Goal: Find specific page/section: Find specific page/section

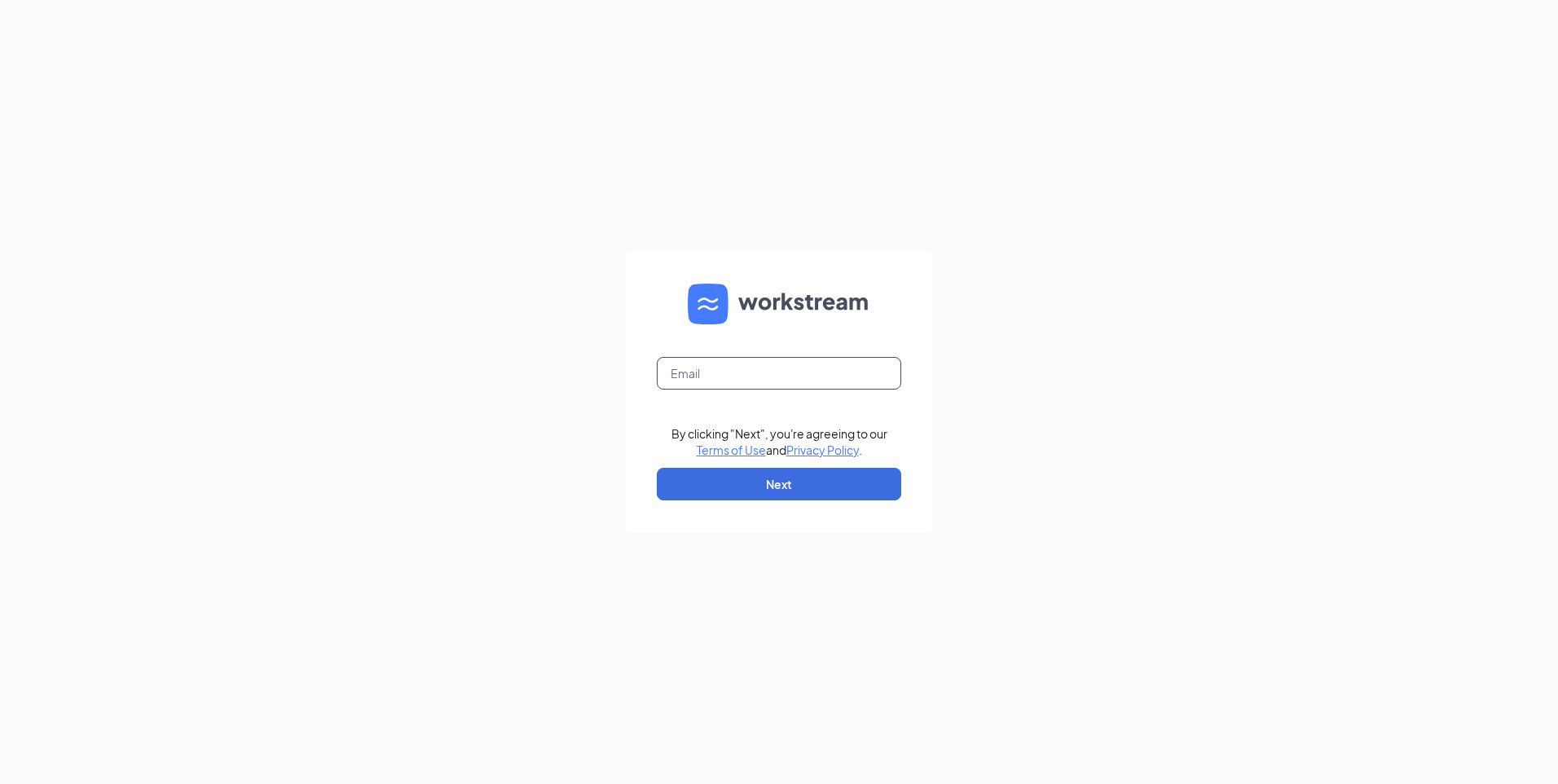
click at [730, 384] on input "text" at bounding box center [779, 373] width 244 height 32
click at [802, 382] on input "text" at bounding box center [779, 373] width 244 height 32
type input "[EMAIL_ADDRESS][DOMAIN_NAME]"
click at [764, 473] on button "Next" at bounding box center [779, 484] width 244 height 32
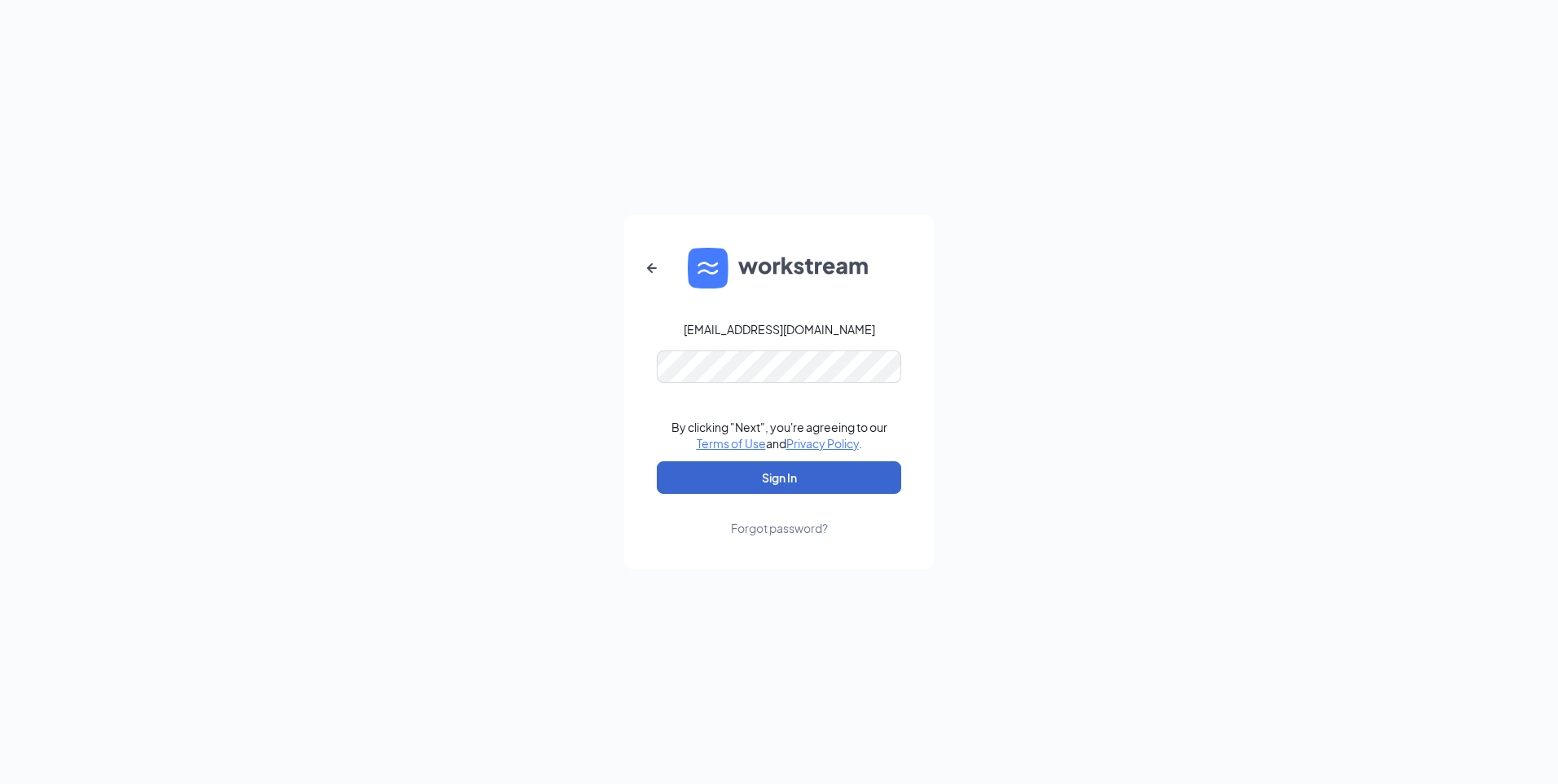
click at [820, 478] on button "Sign In" at bounding box center [779, 477] width 244 height 32
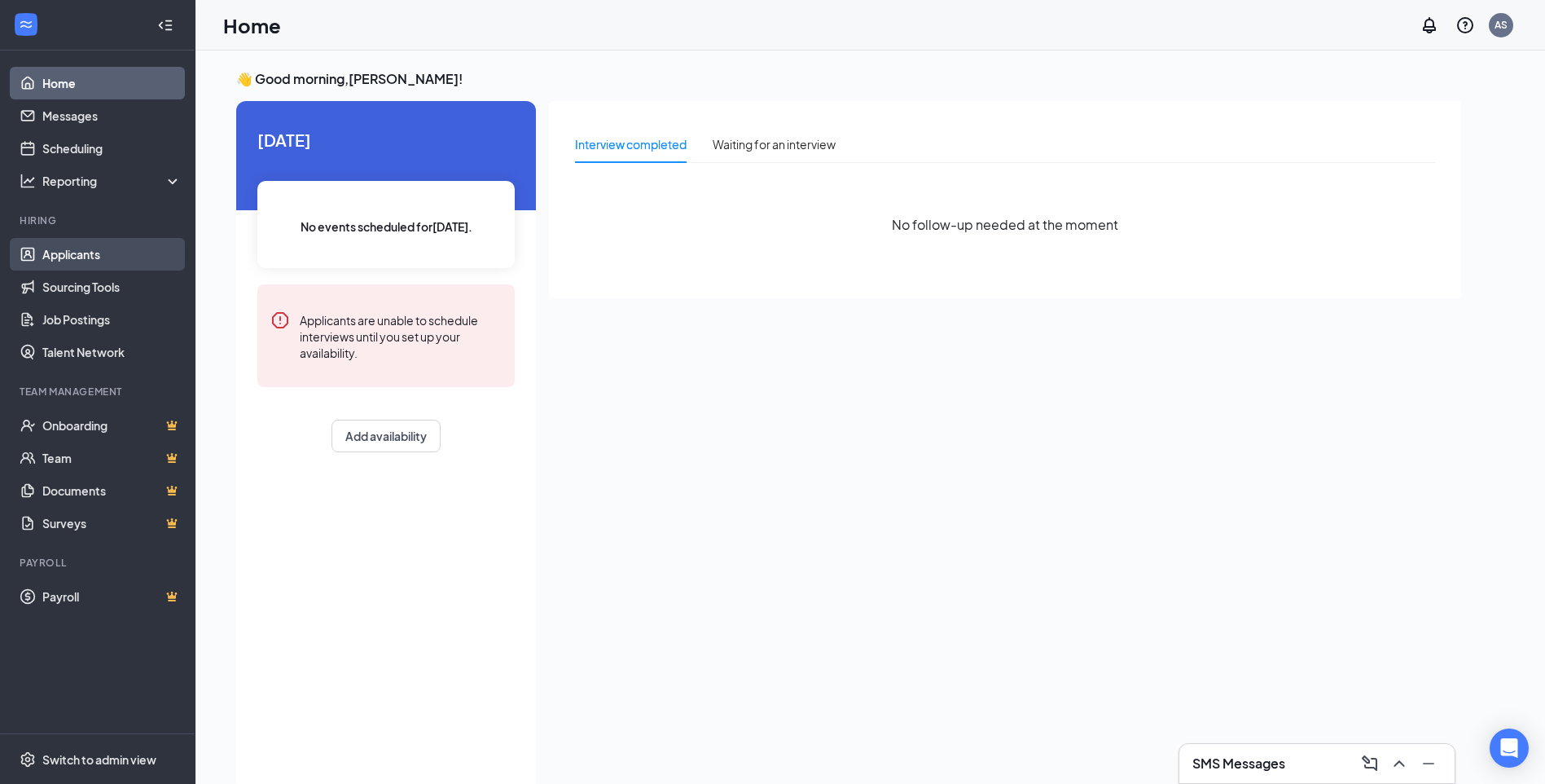
click at [110, 264] on link "Applicants" at bounding box center [112, 254] width 139 height 32
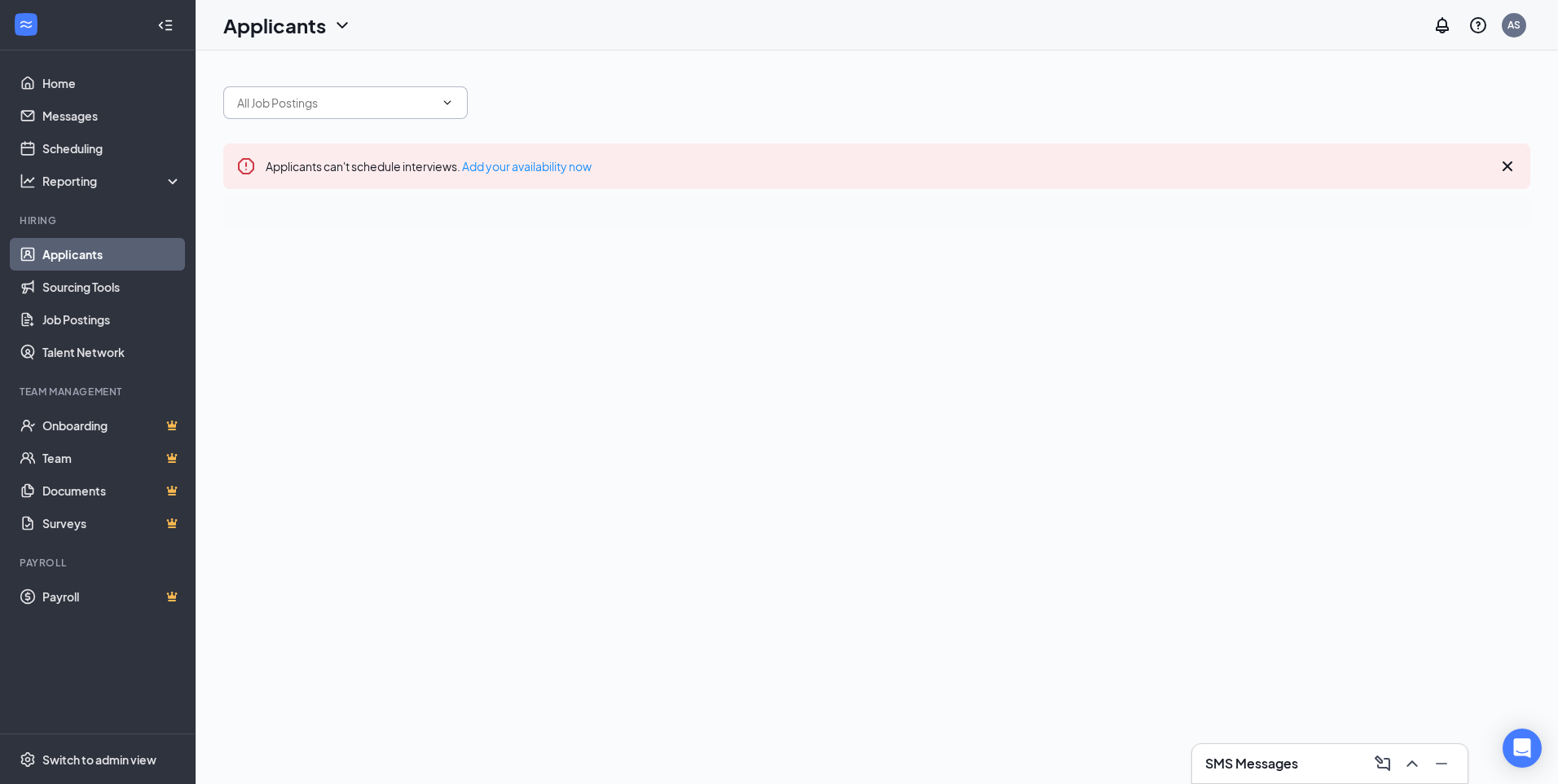
click at [410, 95] on input "text" at bounding box center [335, 102] width 197 height 18
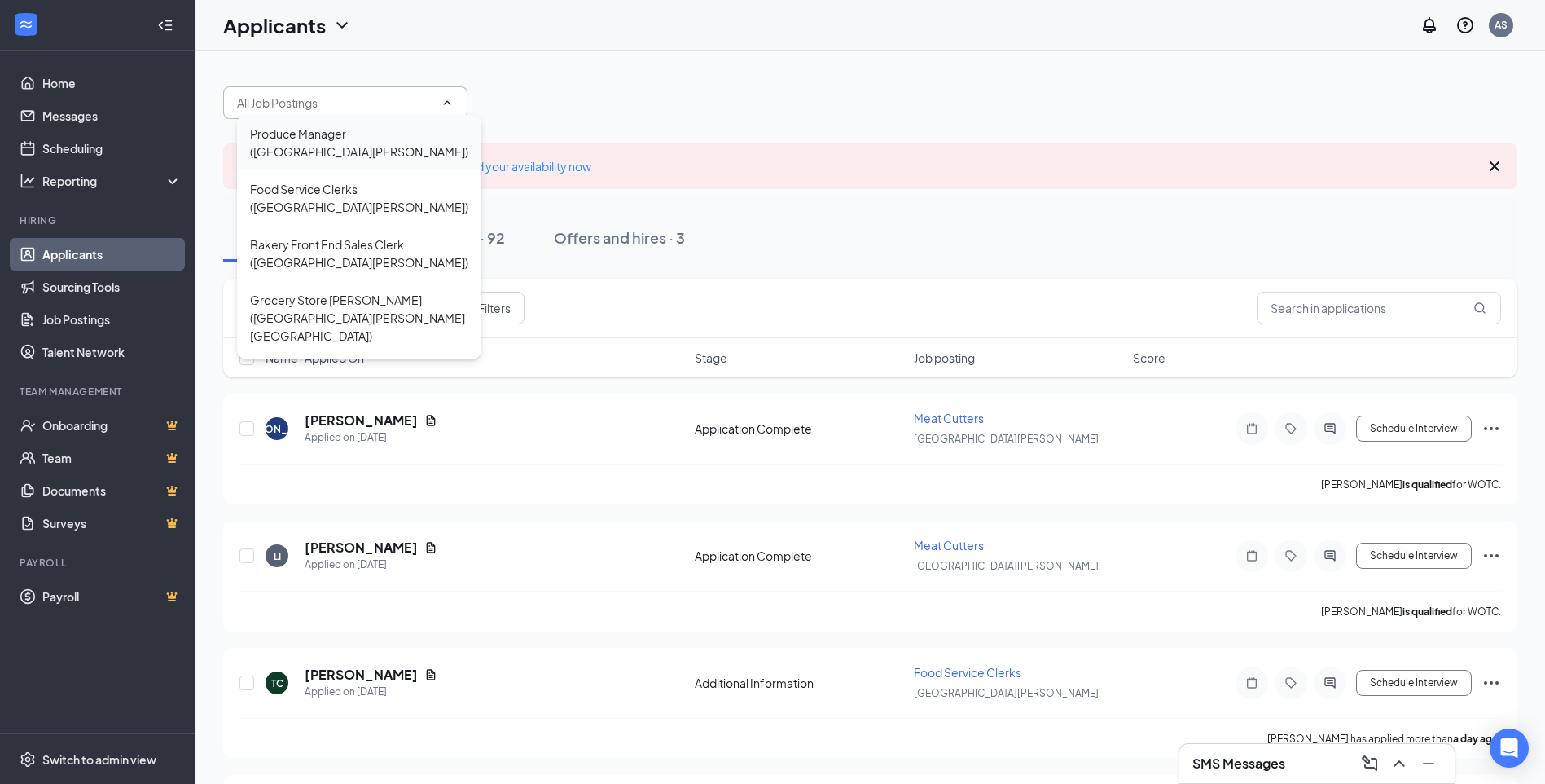
click at [412, 137] on div "Produce Manager ([GEOGRAPHIC_DATA][PERSON_NAME])" at bounding box center [359, 142] width 218 height 36
type input "Produce Manager ([GEOGRAPHIC_DATA][PERSON_NAME])"
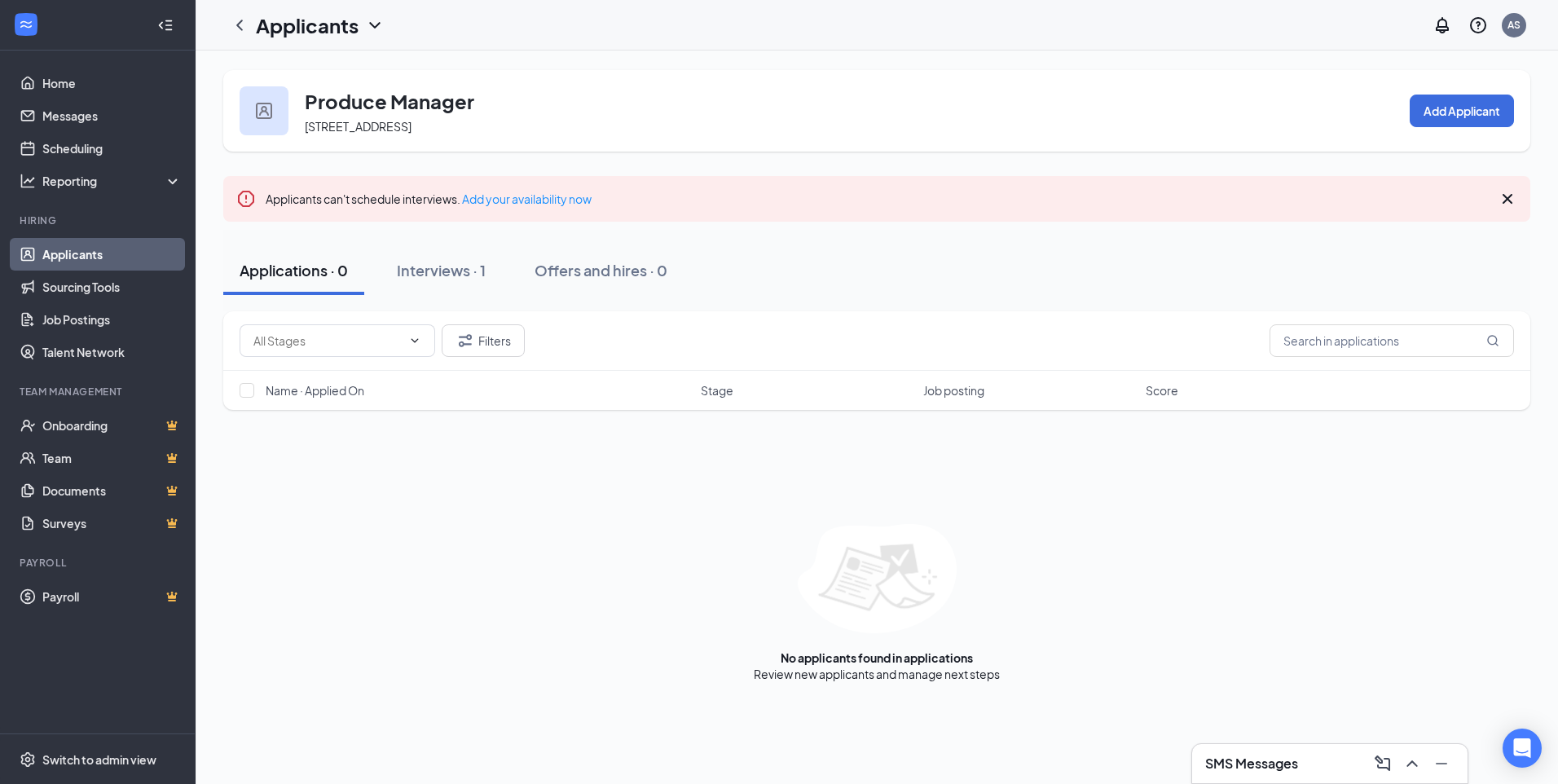
click at [117, 250] on link "Applicants" at bounding box center [112, 254] width 139 height 32
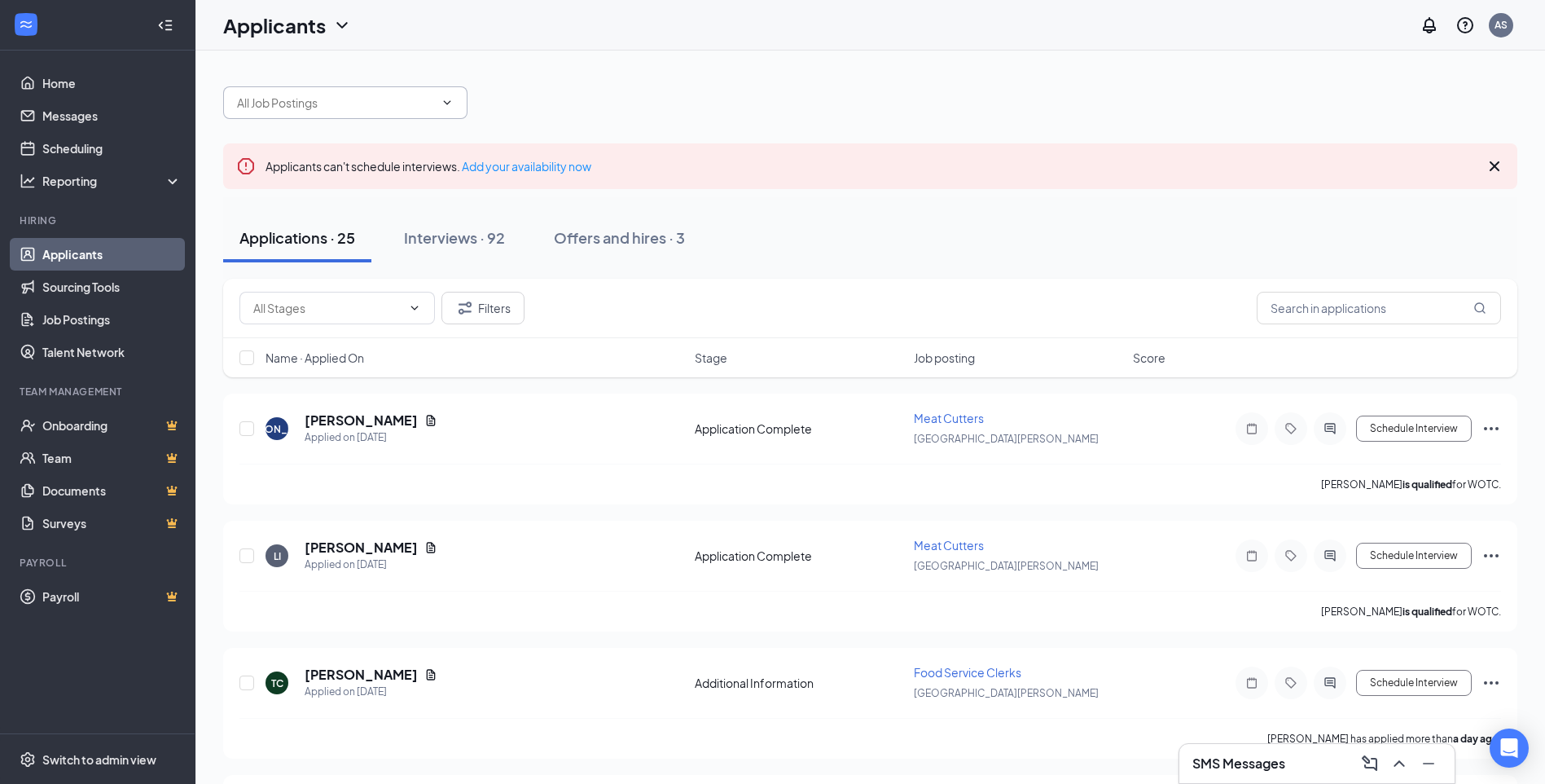
click at [279, 100] on input "text" at bounding box center [335, 102] width 197 height 18
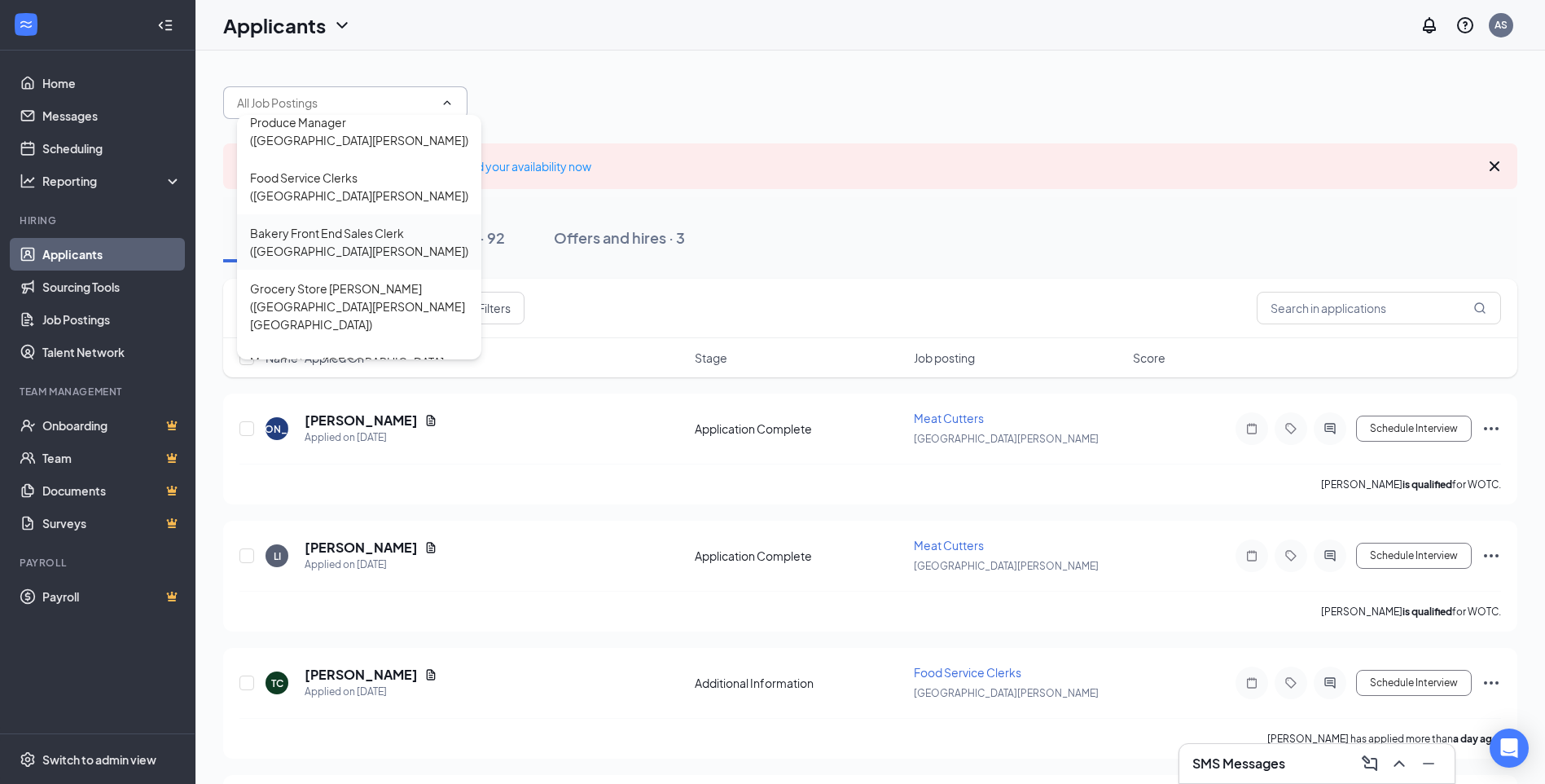
scroll to position [15, 0]
